Goal: Find specific page/section: Find specific page/section

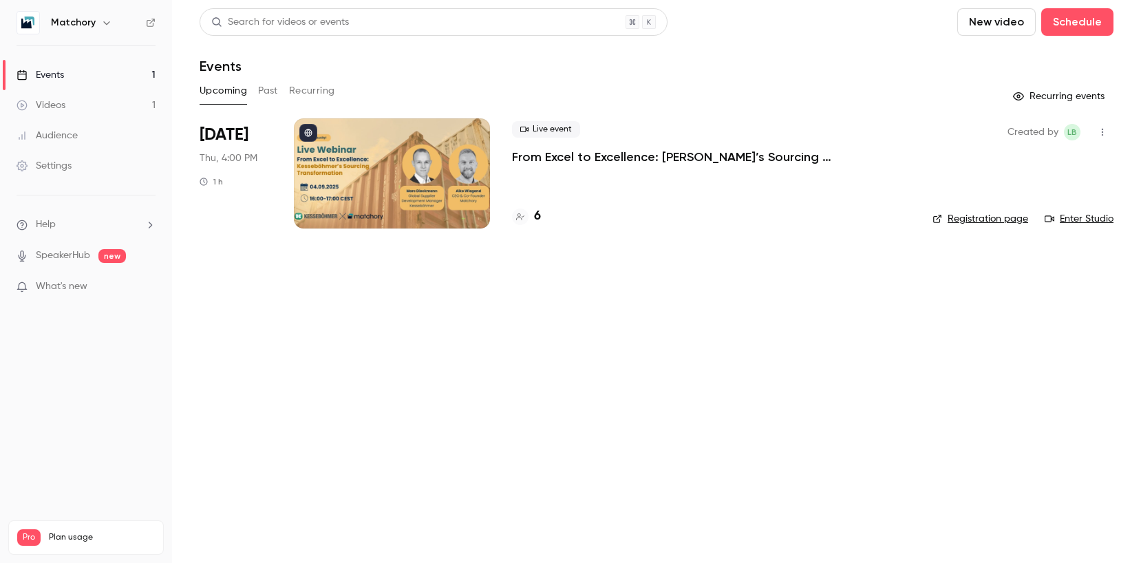
click at [404, 144] on div at bounding box center [392, 173] width 196 height 110
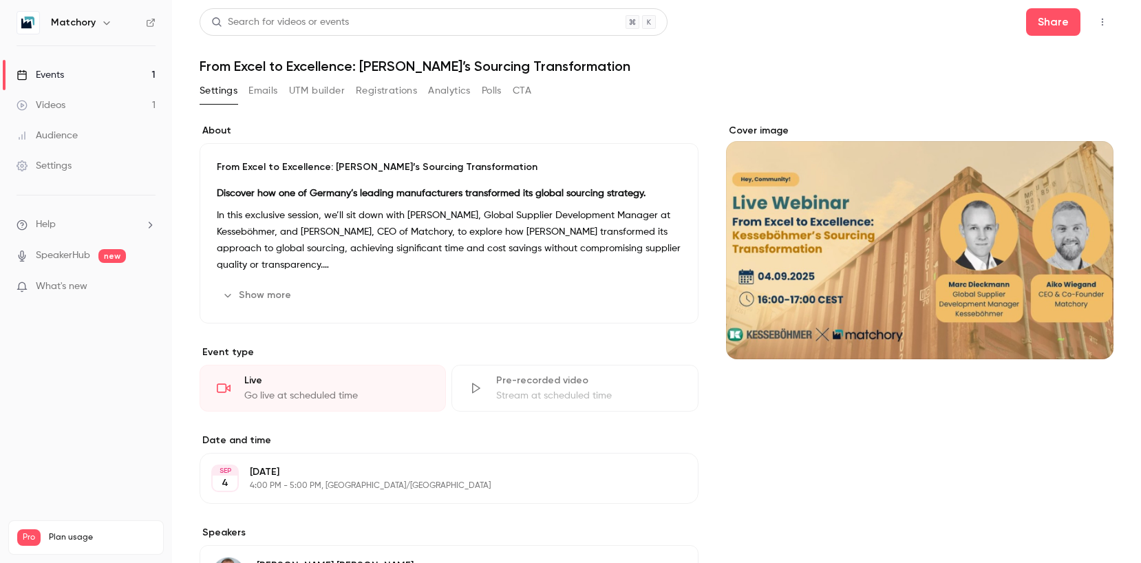
click at [524, 89] on button "CTA" at bounding box center [521, 91] width 19 height 22
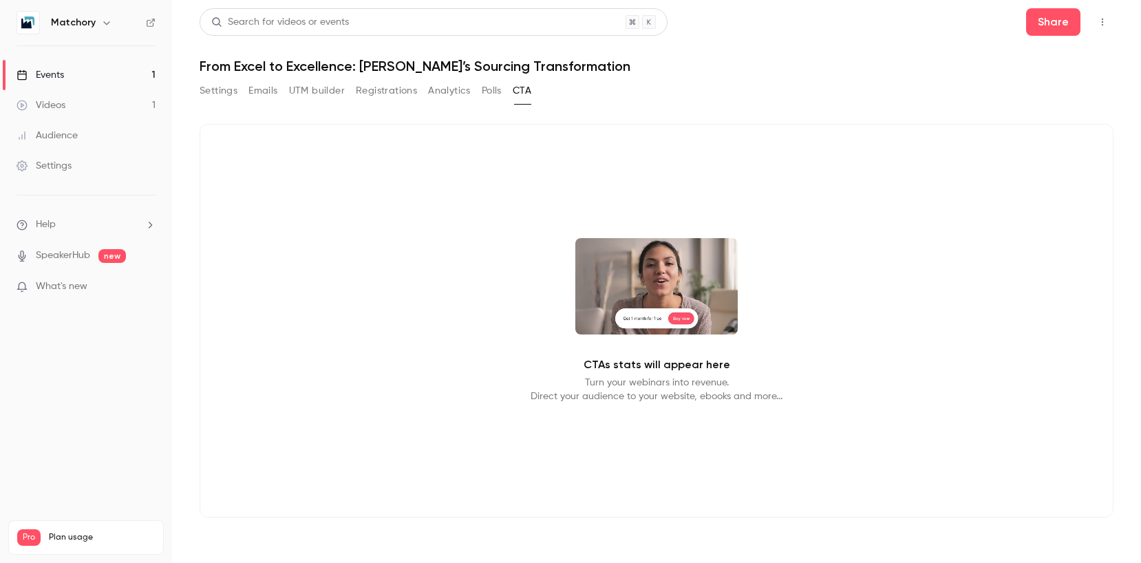
click at [440, 95] on button "Analytics" at bounding box center [449, 91] width 43 height 22
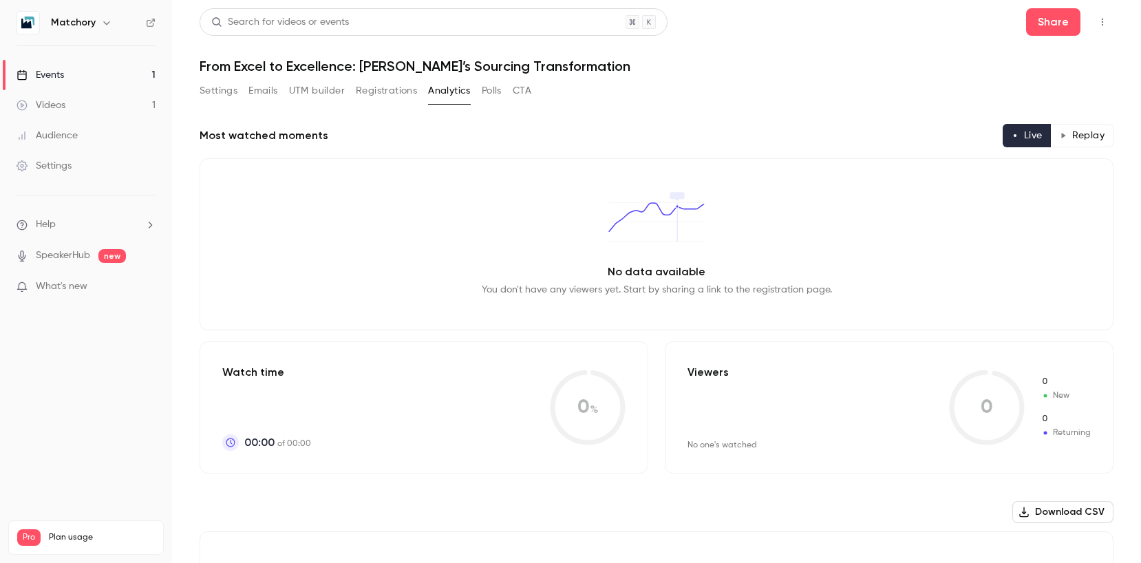
click at [409, 94] on button "Registrations" at bounding box center [386, 91] width 61 height 22
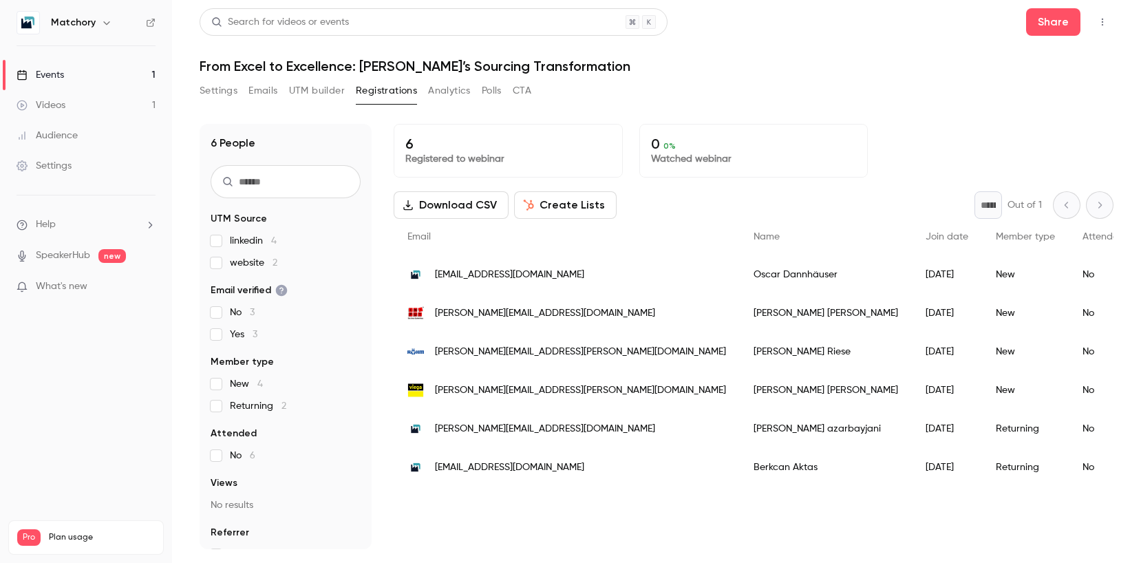
click at [318, 97] on button "UTM builder" at bounding box center [317, 91] width 56 height 22
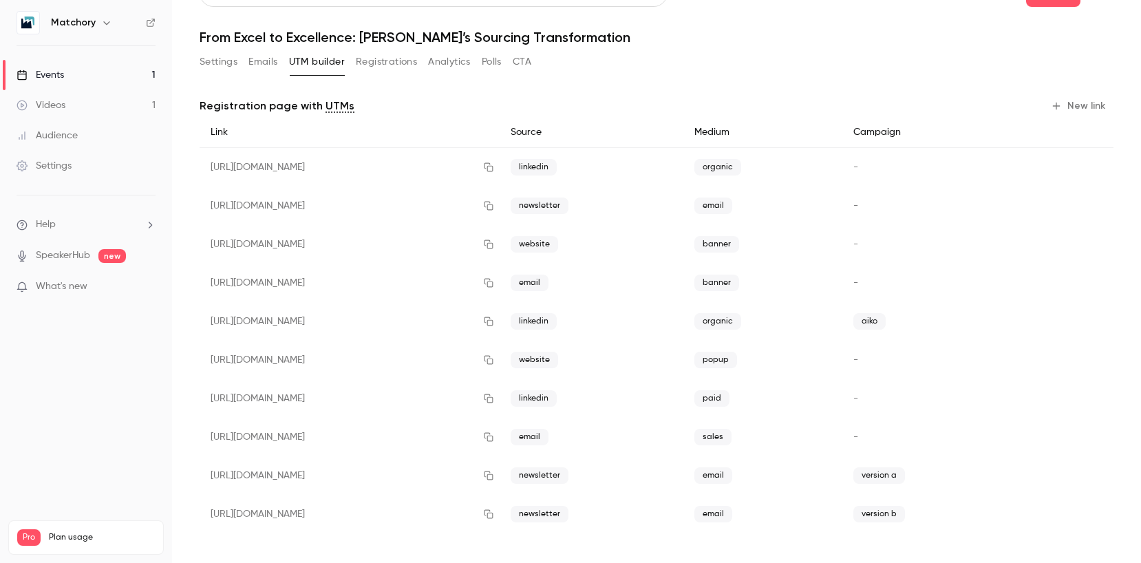
scroll to position [30, 0]
click at [493, 285] on icon "button" at bounding box center [488, 282] width 9 height 9
click at [494, 203] on icon "button" at bounding box center [488, 205] width 11 height 10
